Goal: Task Accomplishment & Management: Manage account settings

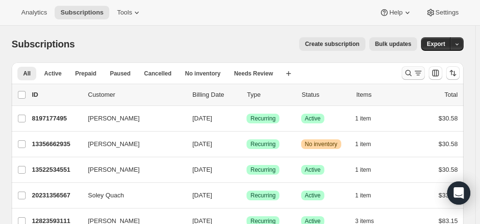
click at [413, 74] on icon "Search and filter results" at bounding box center [409, 73] width 10 height 10
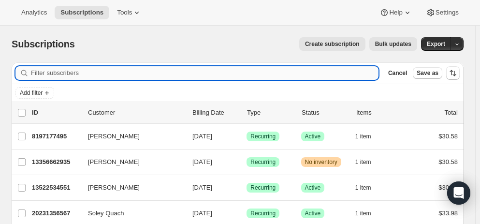
click at [227, 72] on input "Filter subscribers" at bounding box center [205, 73] width 348 height 14
paste input "[EMAIL_ADDRESS][DOMAIN_NAME]"
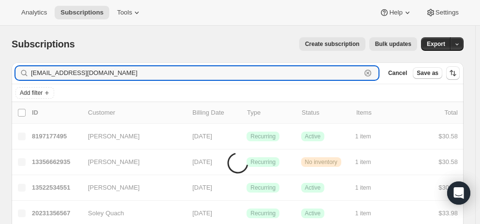
type input "[EMAIL_ADDRESS][DOMAIN_NAME]"
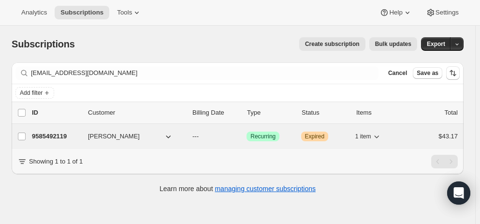
click at [338, 141] on div "9585492119 [PERSON_NAME] --- Success Recurring Warning Expired 1 item $43.17" at bounding box center [245, 137] width 426 height 14
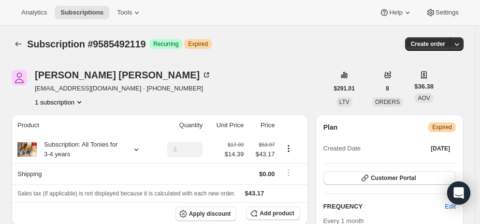
click at [267, 74] on div "[PERSON_NAME] [EMAIL_ADDRESS][DOMAIN_NAME] · [PHONE_NUMBER] 1 subscription" at bounding box center [170, 88] width 317 height 37
